Goal: Task Accomplishment & Management: Manage account settings

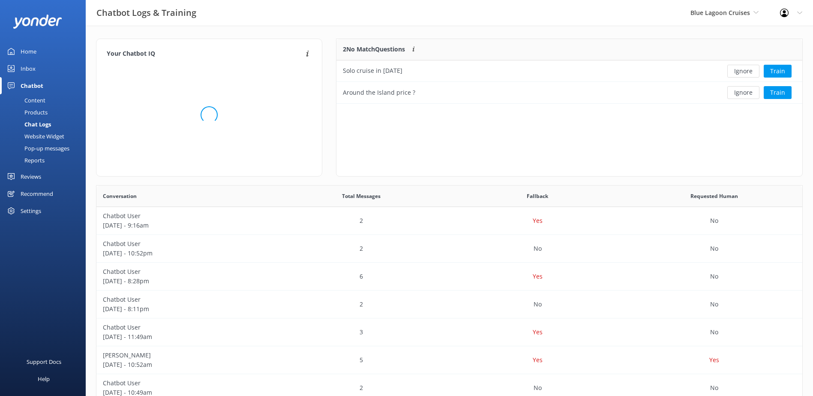
scroll to position [294, 700]
click at [748, 67] on button "Ignore" at bounding box center [744, 71] width 32 height 13
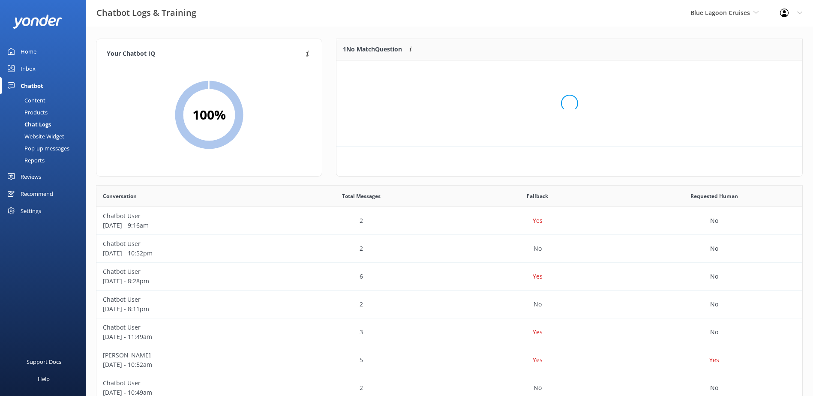
scroll to position [37, 459]
click at [747, 72] on button "Ignore" at bounding box center [744, 71] width 32 height 13
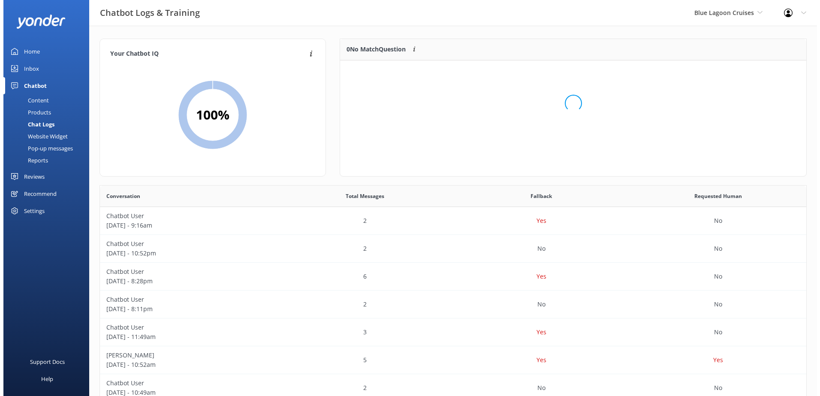
scroll to position [101, 459]
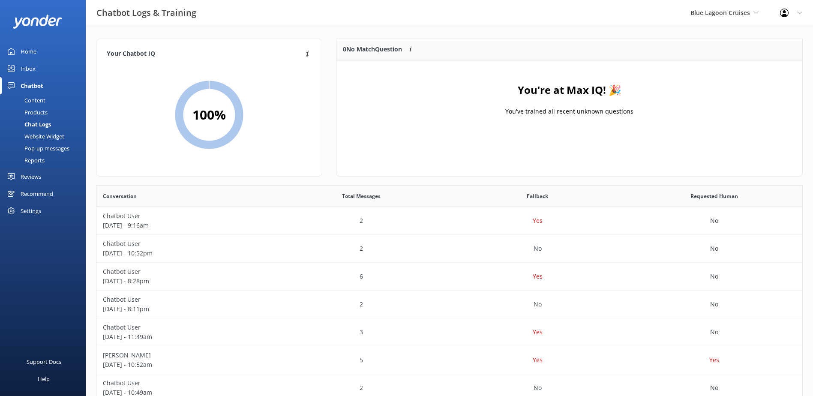
drag, startPoint x: 28, startPoint y: 71, endPoint x: 57, endPoint y: 77, distance: 29.3
click at [28, 71] on div "Inbox" at bounding box center [28, 68] width 15 height 17
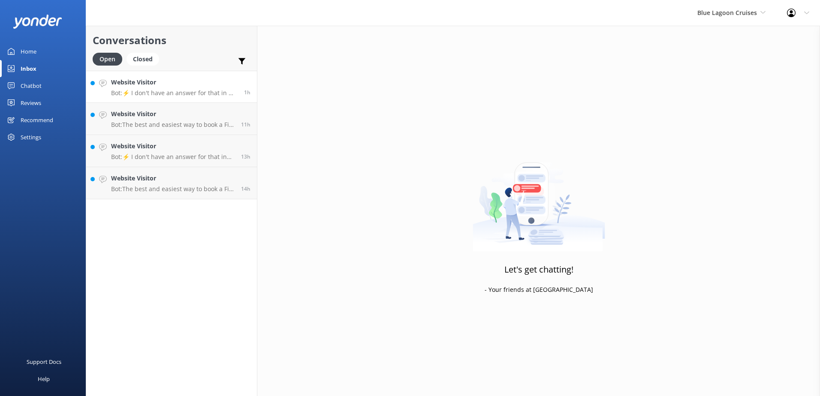
drag, startPoint x: 218, startPoint y: 88, endPoint x: 236, endPoint y: 97, distance: 20.1
click at [218, 87] on div "Website Visitor Bot: ⚡ I don't have an answer for that in my knowledge base. Pl…" at bounding box center [174, 87] width 126 height 18
